Goal: Navigation & Orientation: Find specific page/section

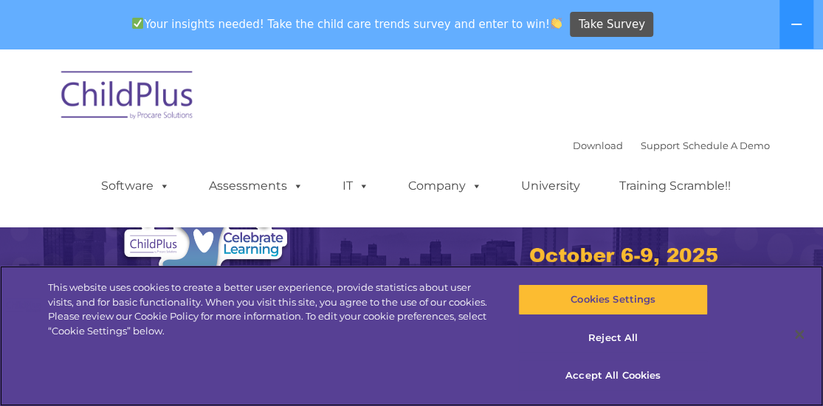
select select "MEDIUM"
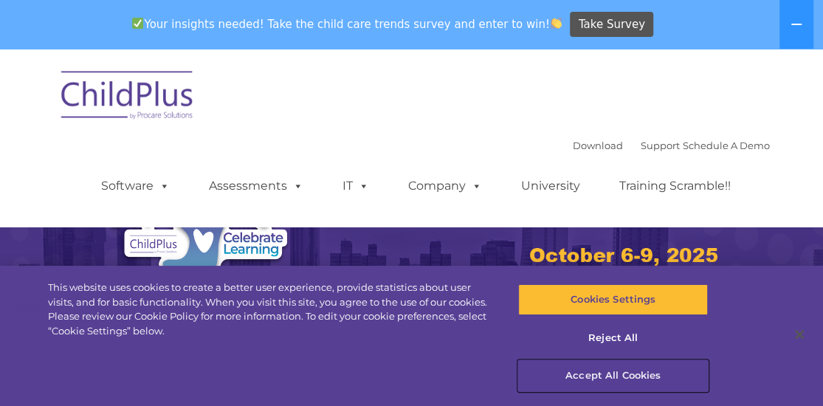
click at [628, 374] on button "Accept All Cookies" at bounding box center [612, 375] width 189 height 31
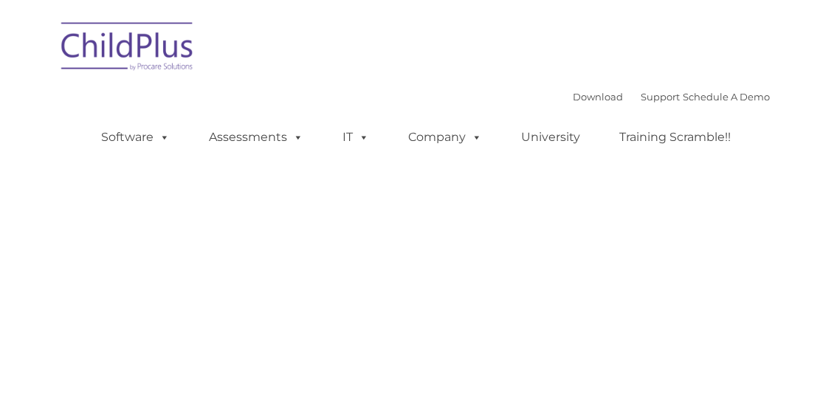
type input ""
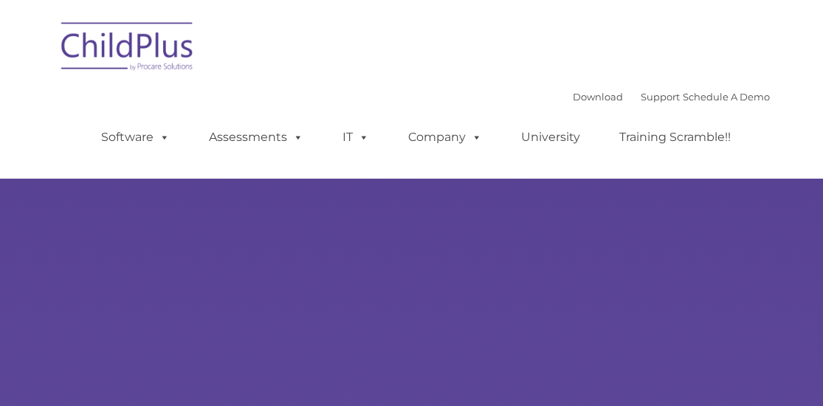
type input ""
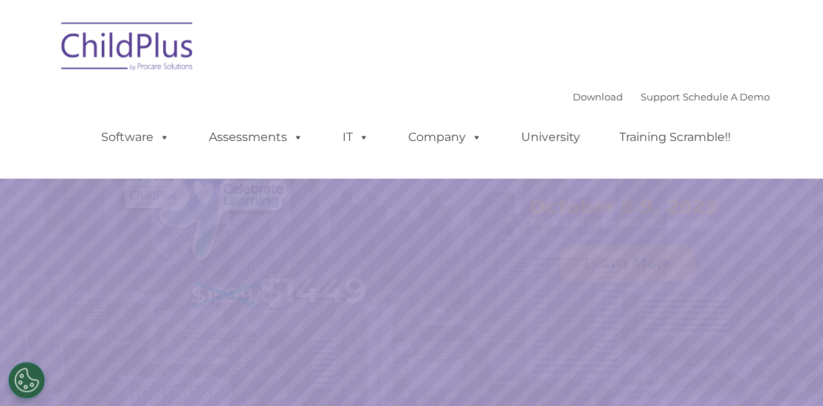
select select "MEDIUM"
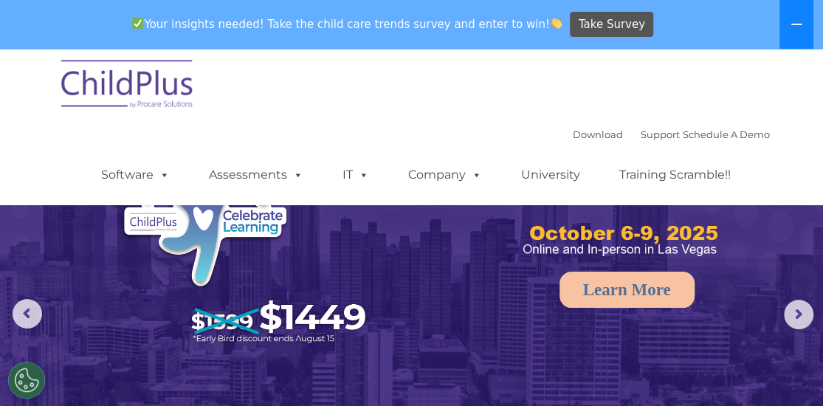
click at [791, 24] on icon at bounding box center [797, 24] width 12 height 12
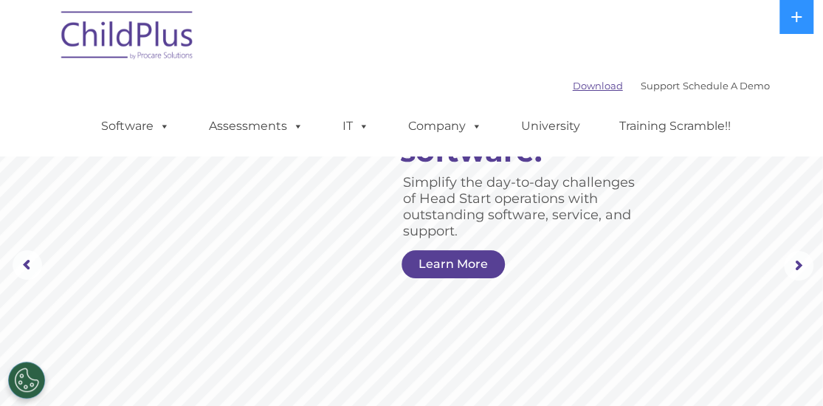
click at [573, 86] on link "Download" at bounding box center [598, 86] width 50 height 12
